Goal: Task Accomplishment & Management: Complete application form

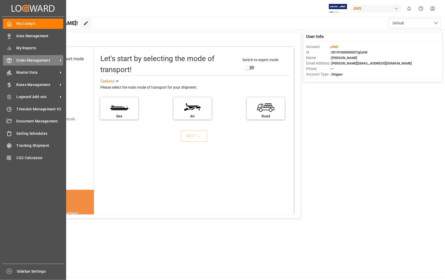
click at [35, 59] on span "Order Management" at bounding box center [37, 61] width 41 height 6
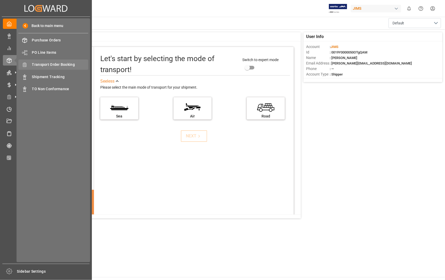
click at [67, 62] on span "Transport Order Booking" at bounding box center [60, 65] width 56 height 6
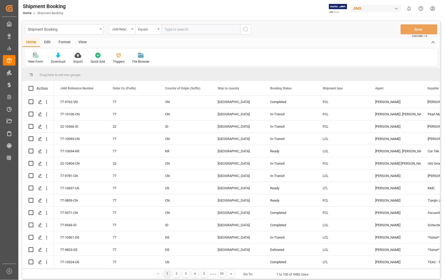
click at [35, 56] on icon at bounding box center [35, 55] width 5 height 5
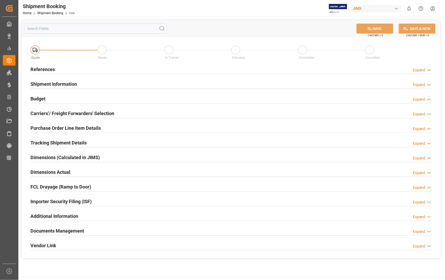
click at [45, 70] on h2 "References" at bounding box center [42, 69] width 24 height 7
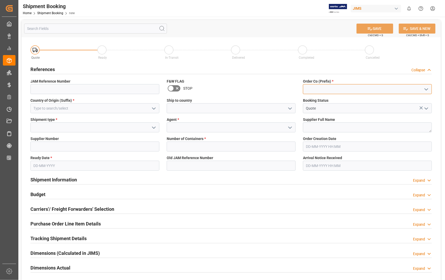
click at [320, 90] on input at bounding box center [367, 89] width 129 height 10
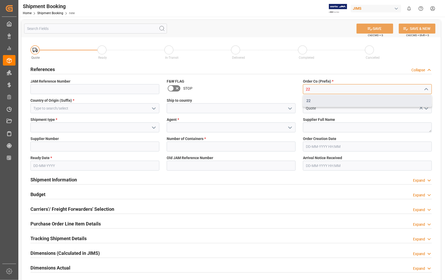
click at [307, 102] on div "22" at bounding box center [367, 101] width 128 height 12
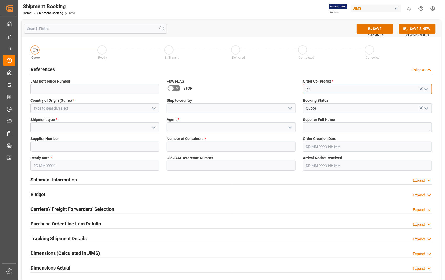
type input "22"
click at [116, 109] on input at bounding box center [94, 108] width 129 height 10
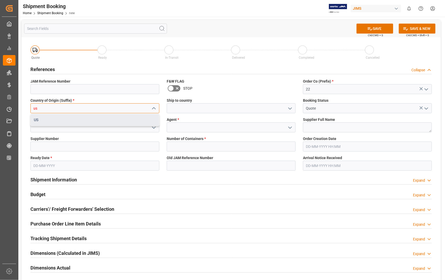
click at [47, 121] on div "US" at bounding box center [95, 120] width 128 height 12
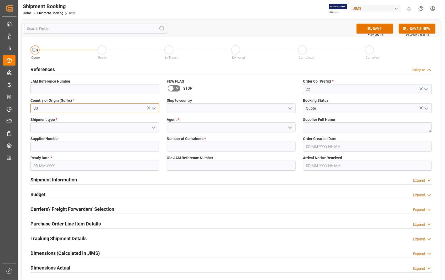
type input "US"
click at [197, 108] on input at bounding box center [231, 108] width 129 height 10
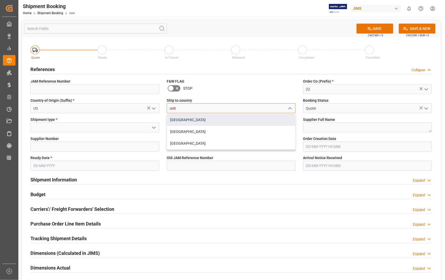
click at [187, 120] on div "[GEOGRAPHIC_DATA]" at bounding box center [231, 120] width 128 height 12
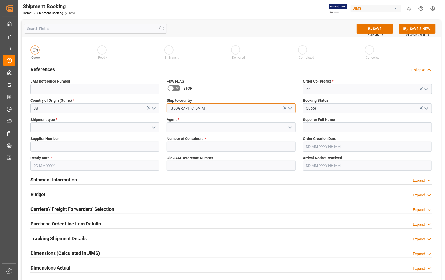
type input "[GEOGRAPHIC_DATA]"
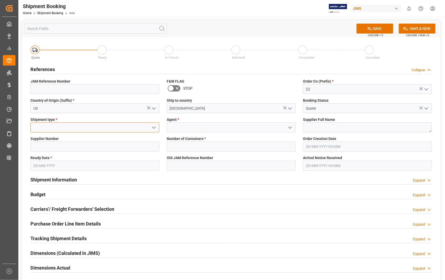
click at [54, 129] on input at bounding box center [94, 128] width 129 height 10
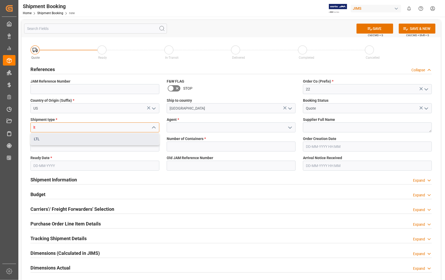
click at [37, 138] on div "LTL" at bounding box center [95, 139] width 128 height 12
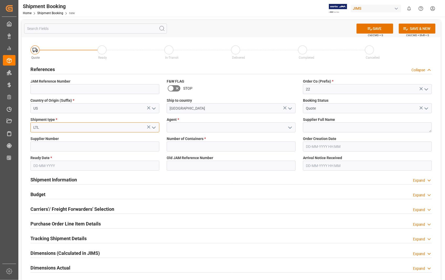
type input "LTL"
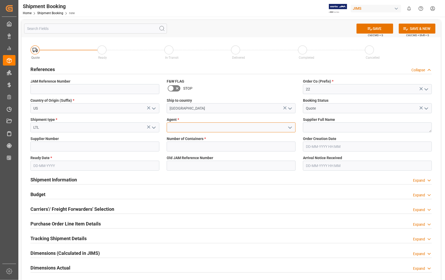
click at [169, 125] on input at bounding box center [231, 128] width 129 height 10
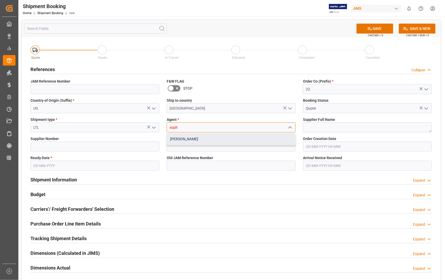
click at [178, 140] on div "[PERSON_NAME]" at bounding box center [231, 139] width 128 height 12
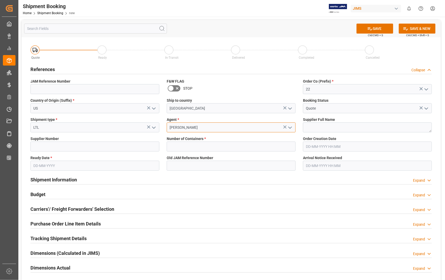
type input "[PERSON_NAME]"
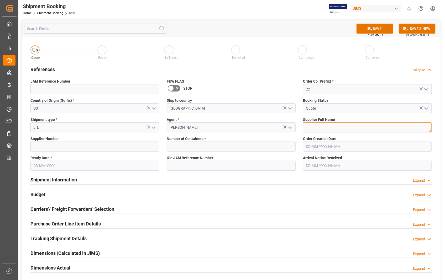
click at [342, 127] on textarea at bounding box center [367, 128] width 129 height 10
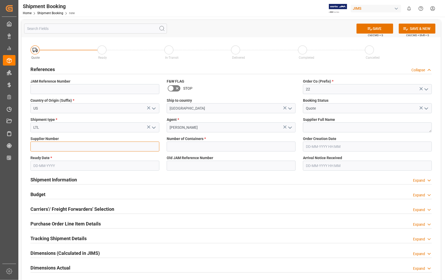
click at [52, 146] on input at bounding box center [94, 147] width 129 height 10
type input "404677"
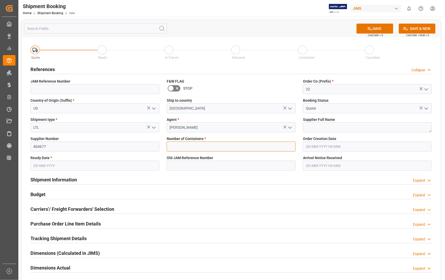
click at [200, 144] on input "text" at bounding box center [231, 147] width 129 height 10
type input "0"
type input "22-10470-US"
type input "[DATE] 18:31"
type input "05-08-2025"
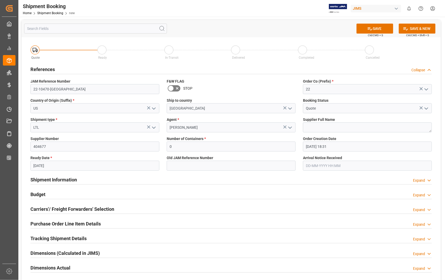
type input "08-08-2025 00:00"
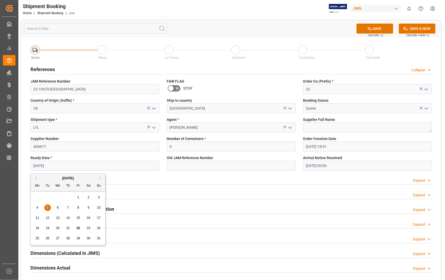
click at [64, 164] on input "05-08-2025" at bounding box center [94, 166] width 129 height 10
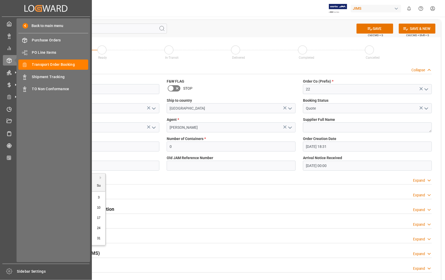
drag, startPoint x: 61, startPoint y: 166, endPoint x: 14, endPoint y: 164, distance: 46.8
click at [14, 164] on div "Created by potrace 1.15, written by Peter Selinger 2001-2017 Created by potrace…" at bounding box center [222, 140] width 445 height 280
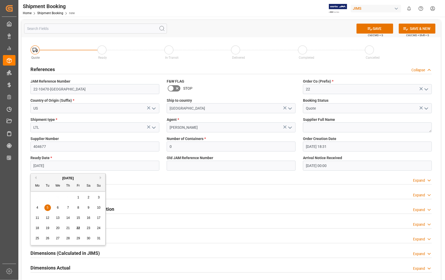
click at [66, 228] on span "21" at bounding box center [67, 229] width 3 height 4
type input "[DATE]"
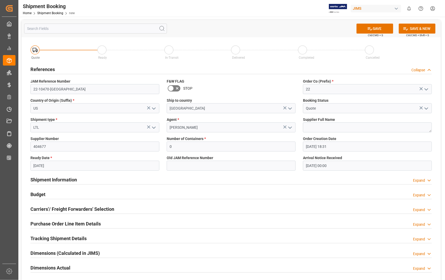
click at [351, 167] on input "08-08-2025 00:00" at bounding box center [367, 166] width 129 height 10
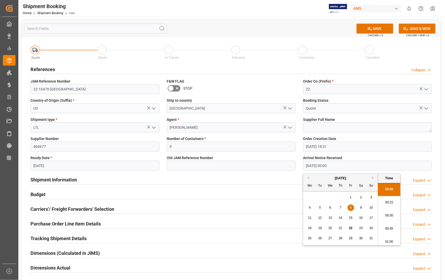
click at [308, 238] on span "25" at bounding box center [309, 239] width 3 height 4
type input "[DATE] 00:00"
click at [344, 127] on textarea at bounding box center [367, 128] width 129 height 10
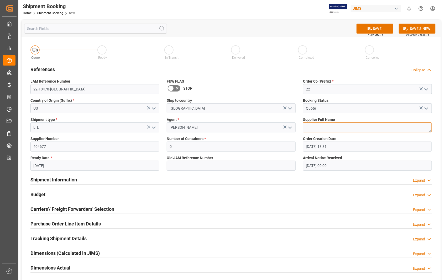
click at [310, 127] on textarea at bounding box center [367, 128] width 129 height 10
paste textarea "Sennheiser Electronic Corporation - 212"
type textarea "Sennheiser Electronic Corporation"
click at [380, 28] on button "SAVE" at bounding box center [374, 29] width 37 height 10
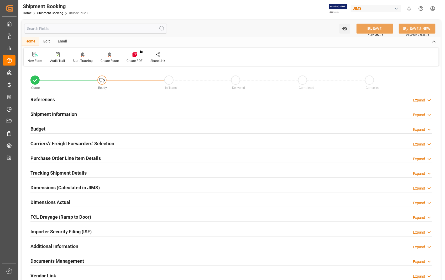
click at [62, 145] on h2 "Carriers'/ Freight Forwarders' Selection" at bounding box center [72, 143] width 84 height 7
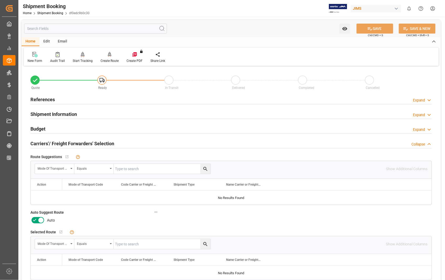
click at [41, 219] on icon at bounding box center [41, 220] width 6 height 6
click at [0, 0] on input "checkbox" at bounding box center [0, 0] width 0 height 0
click at [378, 27] on button "SAVE" at bounding box center [374, 29] width 37 height 10
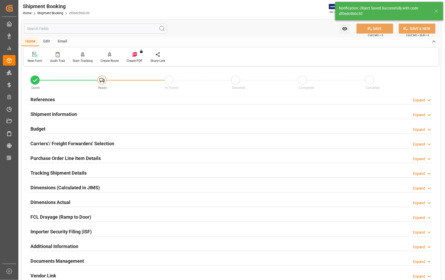
click at [36, 100] on h2 "References" at bounding box center [42, 99] width 24 height 7
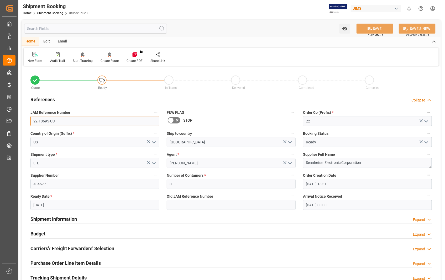
drag, startPoint x: 59, startPoint y: 120, endPoint x: 32, endPoint y: 120, distance: 27.0
click at [32, 120] on input "22-10695-US" at bounding box center [94, 121] width 129 height 10
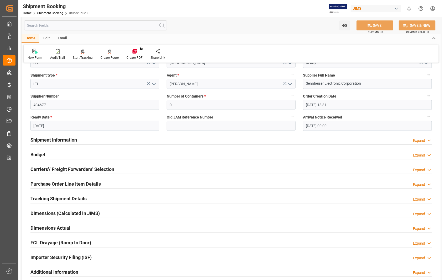
scroll to position [87, 0]
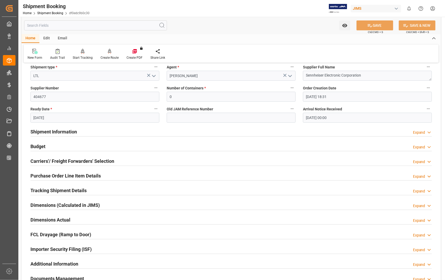
click at [64, 162] on h2 "Carriers'/ Freight Forwarders' Selection" at bounding box center [72, 161] width 84 height 7
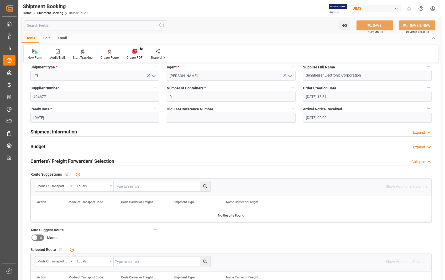
click at [64, 162] on h2 "Carriers'/ Freight Forwarders' Selection" at bounding box center [72, 161] width 84 height 7
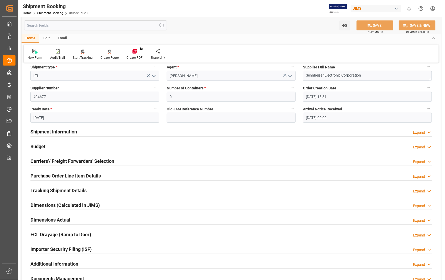
click at [59, 222] on h2 "Dimensions Actual" at bounding box center [50, 220] width 40 height 7
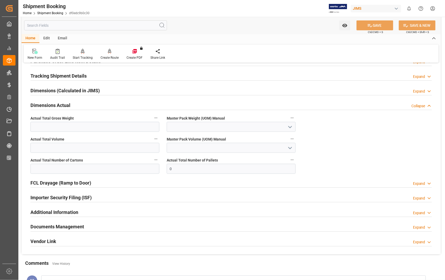
scroll to position [204, 0]
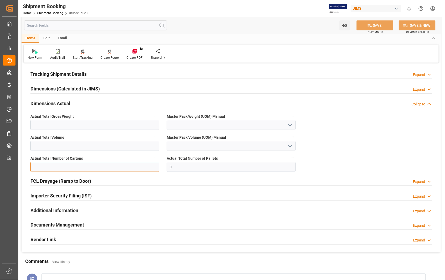
click at [116, 167] on input "text" at bounding box center [94, 167] width 129 height 10
type input "1"
click at [384, 26] on button "SAVE" at bounding box center [374, 25] width 37 height 10
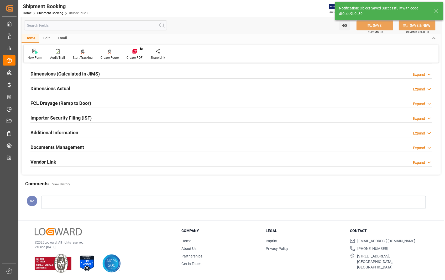
scroll to position [99, 0]
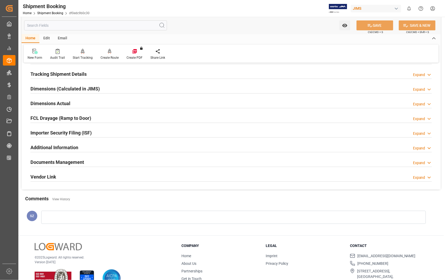
click at [65, 163] on h2 "Documents Management" at bounding box center [57, 162] width 54 height 7
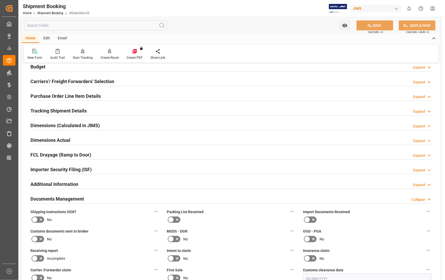
scroll to position [0, 0]
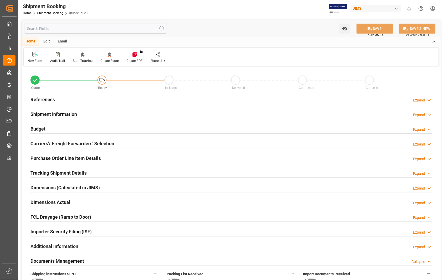
drag, startPoint x: 439, startPoint y: 240, endPoint x: 43, endPoint y: 99, distance: 421.1
click at [43, 99] on h2 "References" at bounding box center [42, 99] width 24 height 7
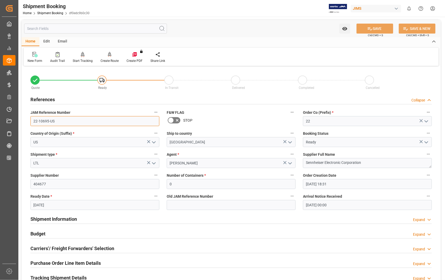
drag, startPoint x: 59, startPoint y: 123, endPoint x: 28, endPoint y: 121, distance: 31.1
click at [28, 121] on div "JAM Reference Number 22-10695-US" at bounding box center [95, 117] width 136 height 21
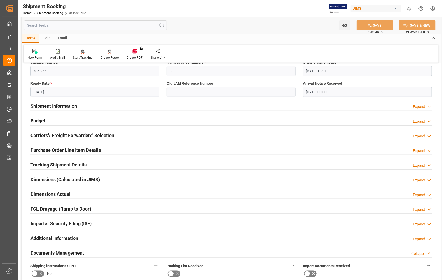
scroll to position [117, 0]
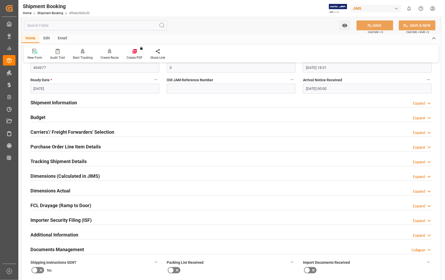
click at [71, 249] on h2 "Documents Management" at bounding box center [57, 249] width 54 height 7
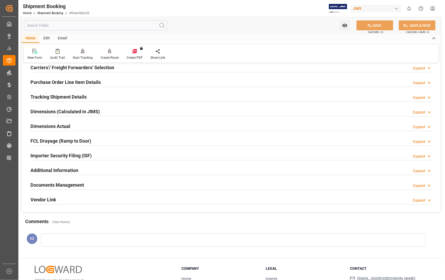
scroll to position [204, 0]
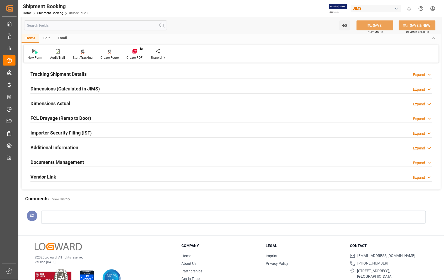
click at [58, 161] on h2 "Documents Management" at bounding box center [57, 162] width 54 height 7
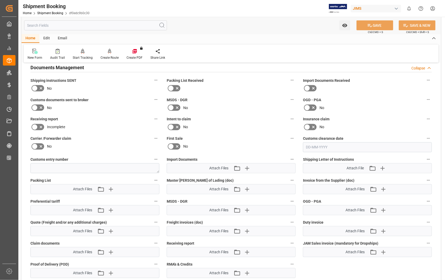
scroll to position [350, 0]
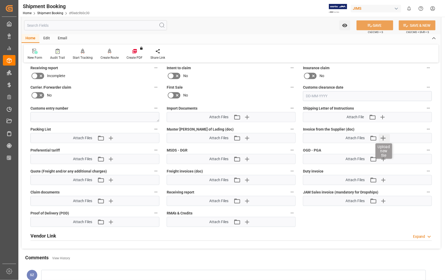
click at [385, 138] on icon "button" at bounding box center [383, 138] width 8 height 8
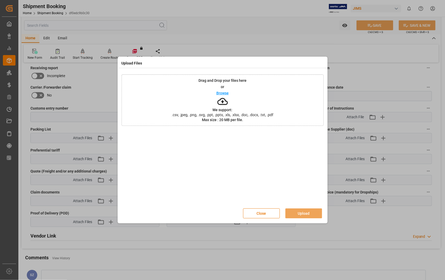
click at [220, 93] on p "Browse" at bounding box center [222, 93] width 12 height 4
click at [305, 216] on button "Upload" at bounding box center [303, 214] width 37 height 10
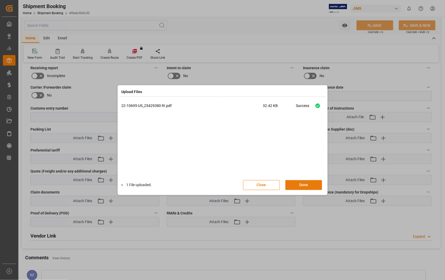
click at [300, 184] on button "Done" at bounding box center [303, 185] width 37 height 10
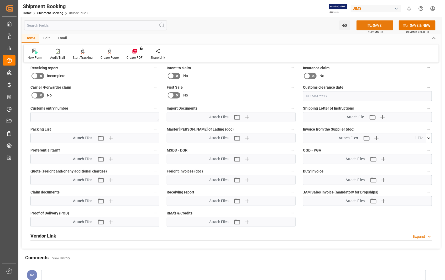
click at [380, 26] on button "SAVE" at bounding box center [374, 25] width 37 height 10
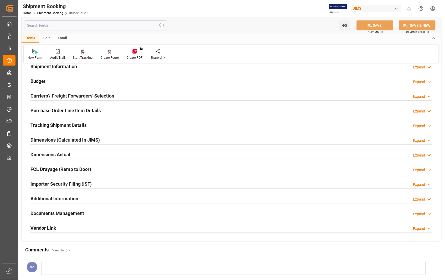
scroll to position [0, 0]
